Goal: Transaction & Acquisition: Subscribe to service/newsletter

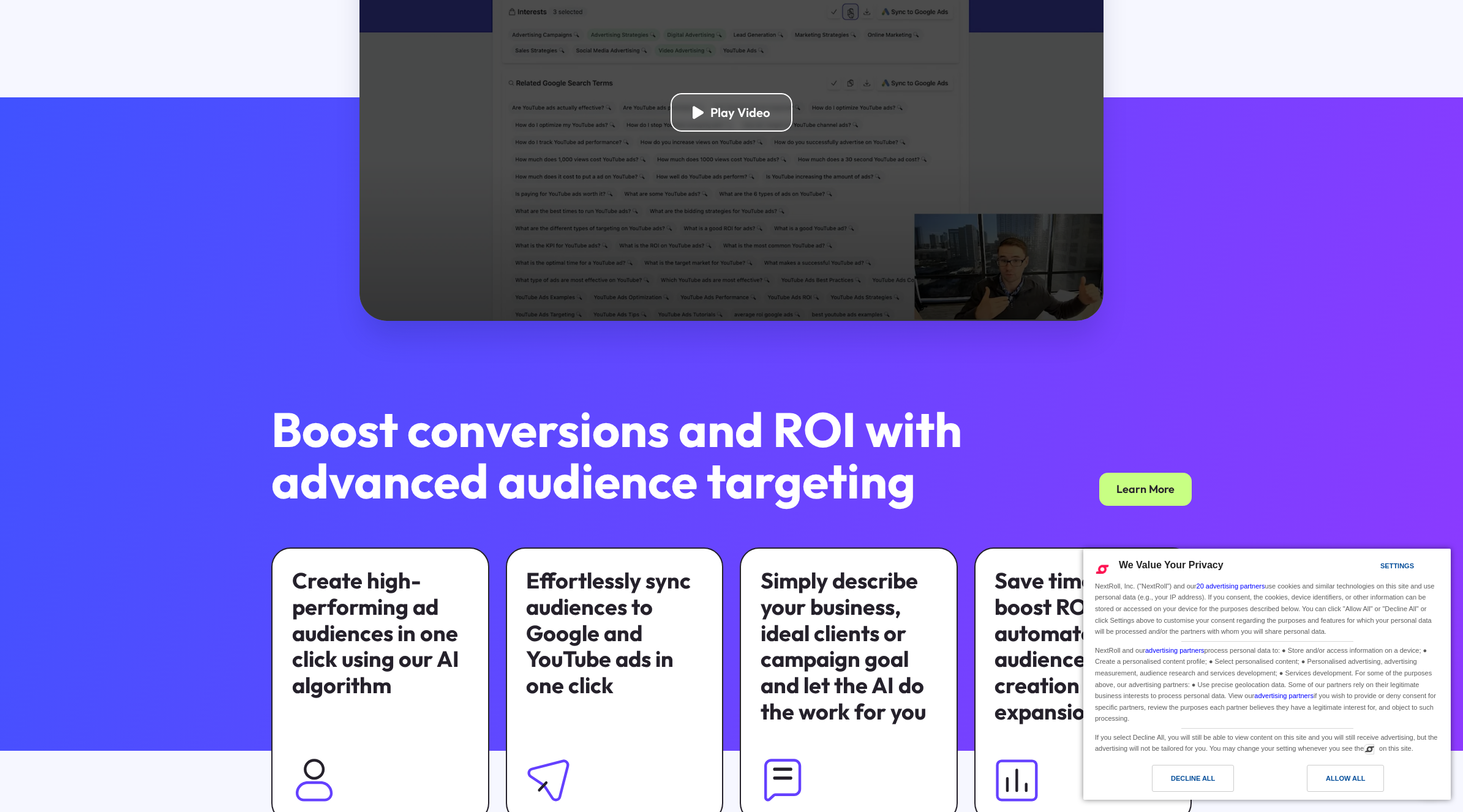
scroll to position [828, 0]
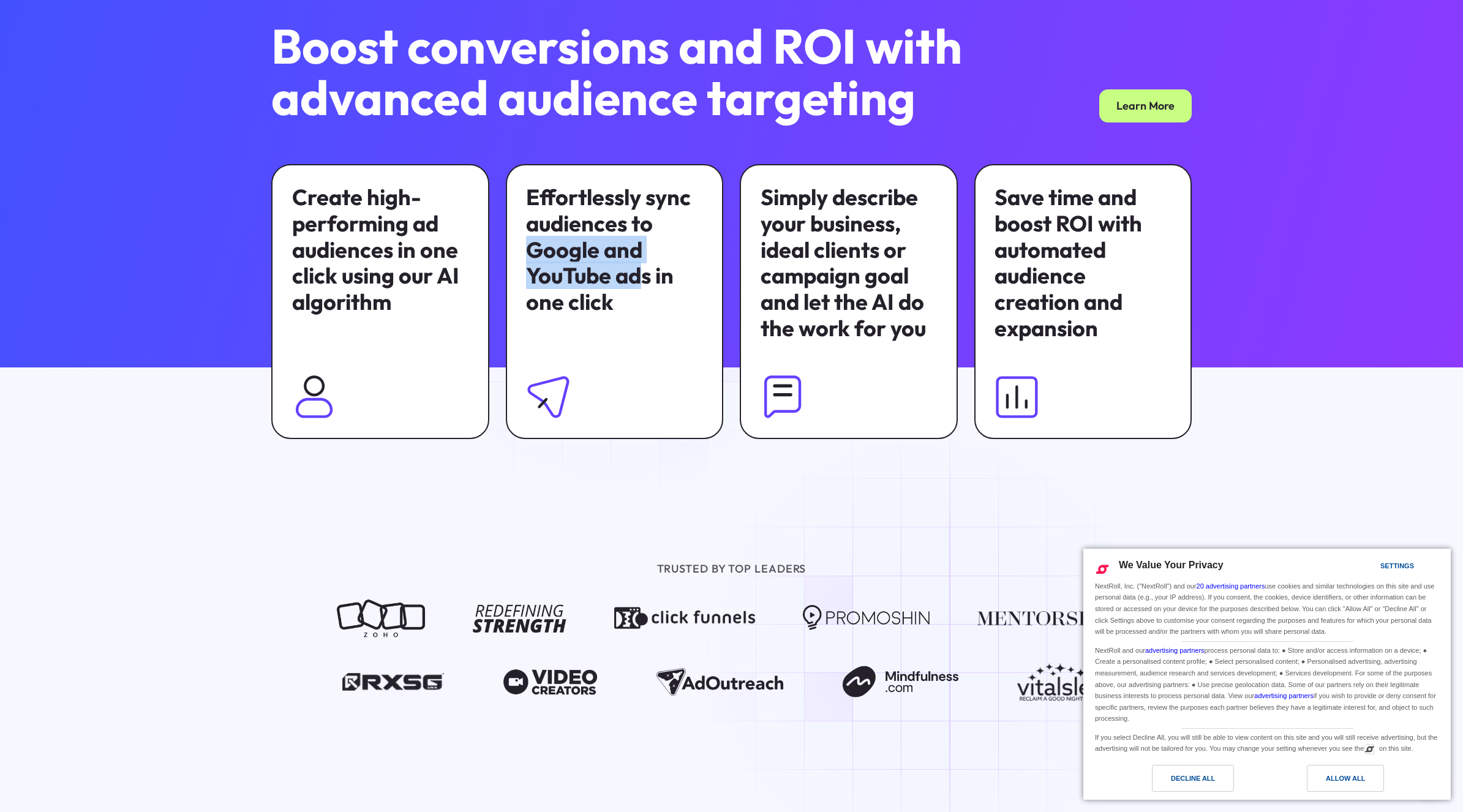
drag, startPoint x: 637, startPoint y: 272, endPoint x: 534, endPoint y: 238, distance: 108.5
click at [534, 238] on div "Effortlessly sync audiences to Google and YouTube ads in one click" at bounding box center [614, 250] width 177 height 131
click at [539, 233] on div "Effortlessly sync audiences to Google and YouTube ads in one click" at bounding box center [614, 250] width 177 height 131
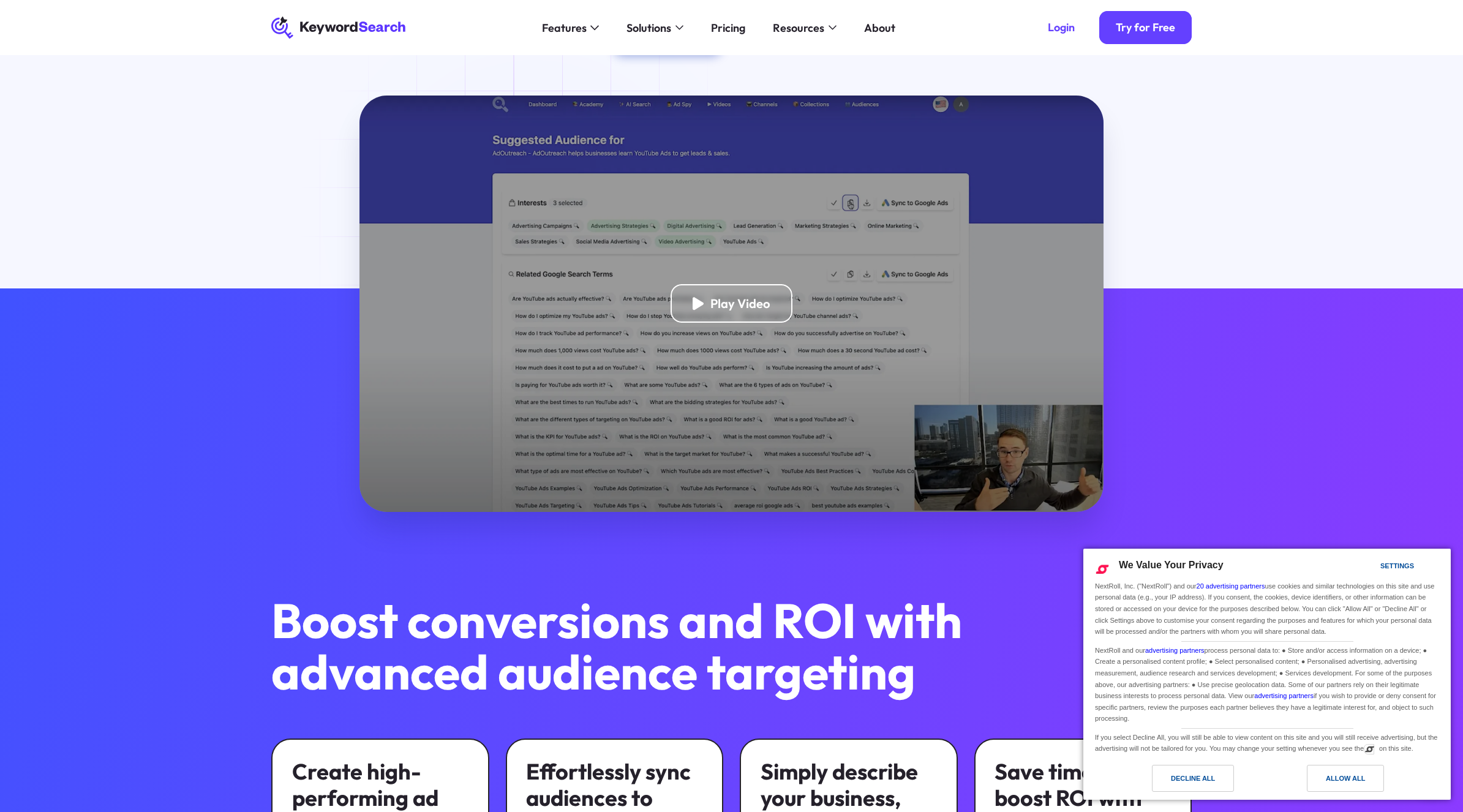
scroll to position [0, 0]
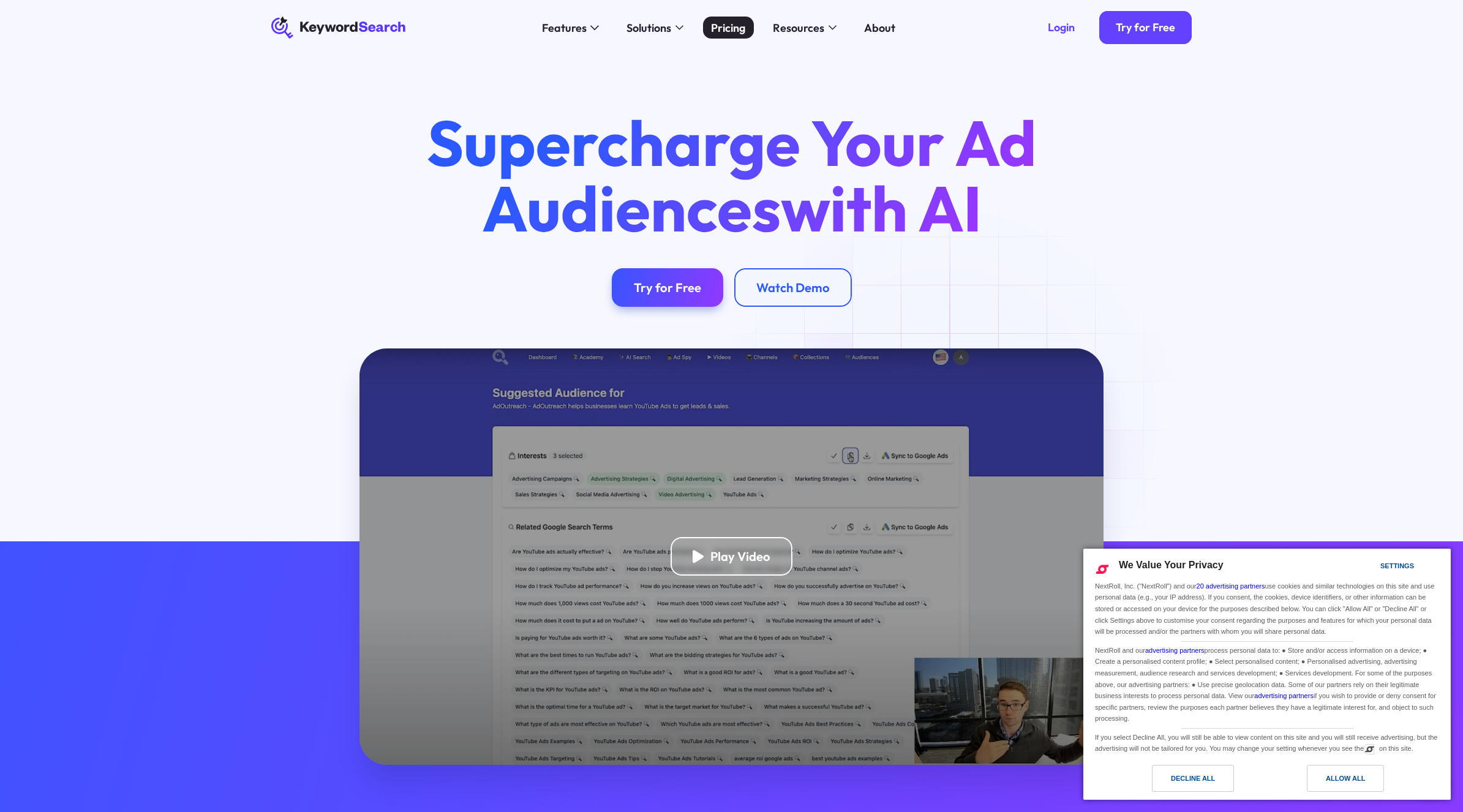
click at [736, 31] on div "Pricing" at bounding box center [728, 27] width 34 height 17
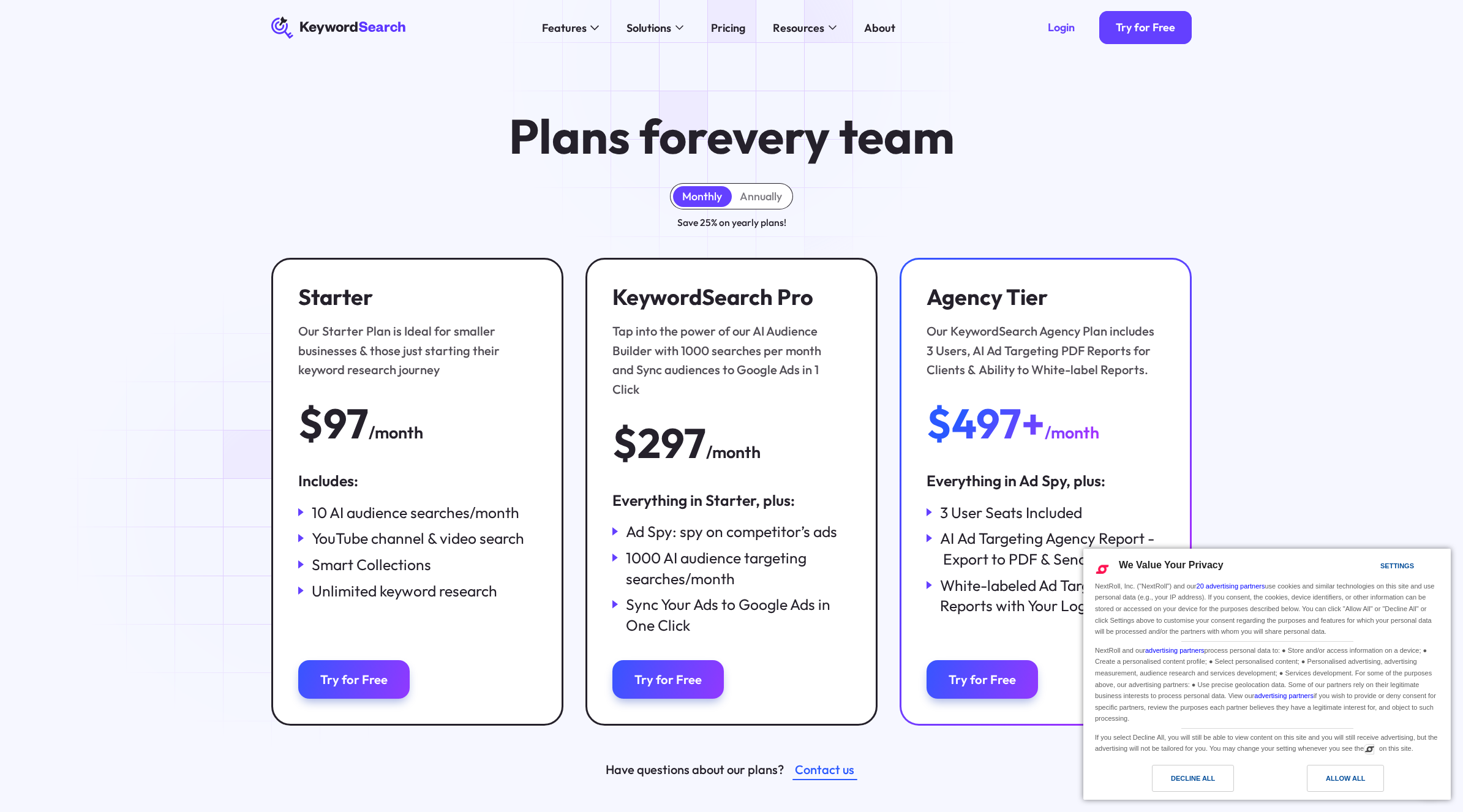
click at [301, 514] on icon at bounding box center [301, 512] width 6 height 9
click at [750, 199] on div "Annually" at bounding box center [760, 196] width 42 height 14
click at [708, 201] on div "Monthly" at bounding box center [702, 196] width 40 height 14
